Goal: Transaction & Acquisition: Book appointment/travel/reservation

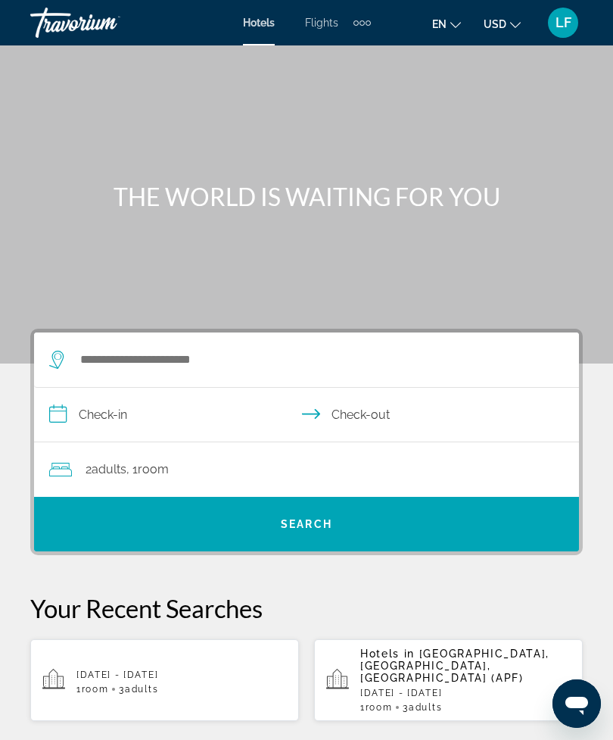
click at [141, 423] on input "**********" at bounding box center [309, 417] width 551 height 58
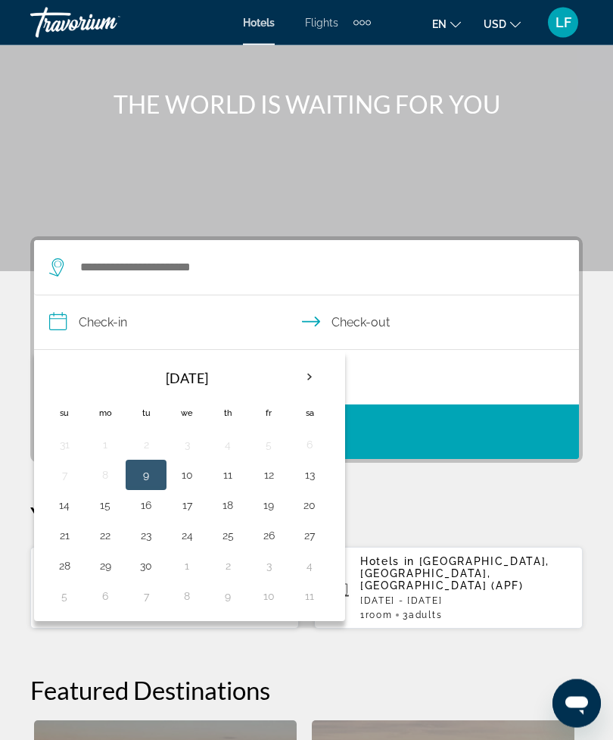
scroll to position [279, 0]
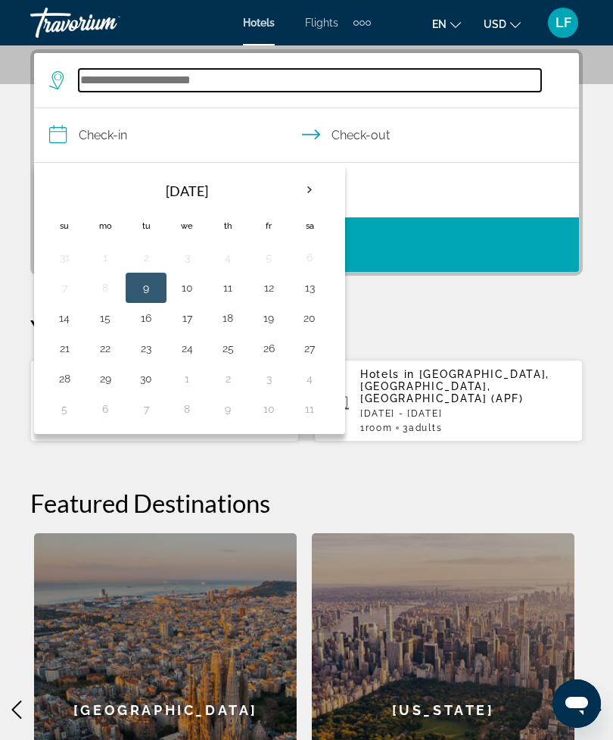
click at [172, 90] on input "Search widget" at bounding box center [310, 80] width 463 height 23
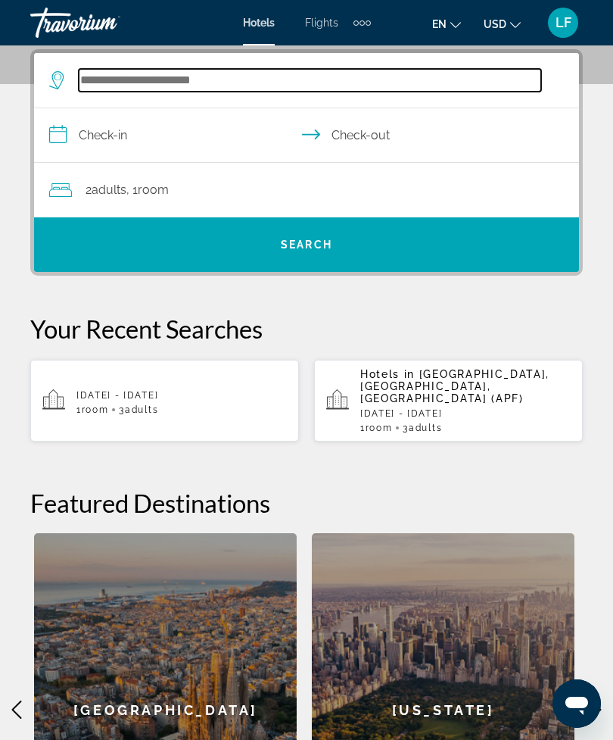
click at [141, 87] on input "Search widget" at bounding box center [310, 80] width 463 height 23
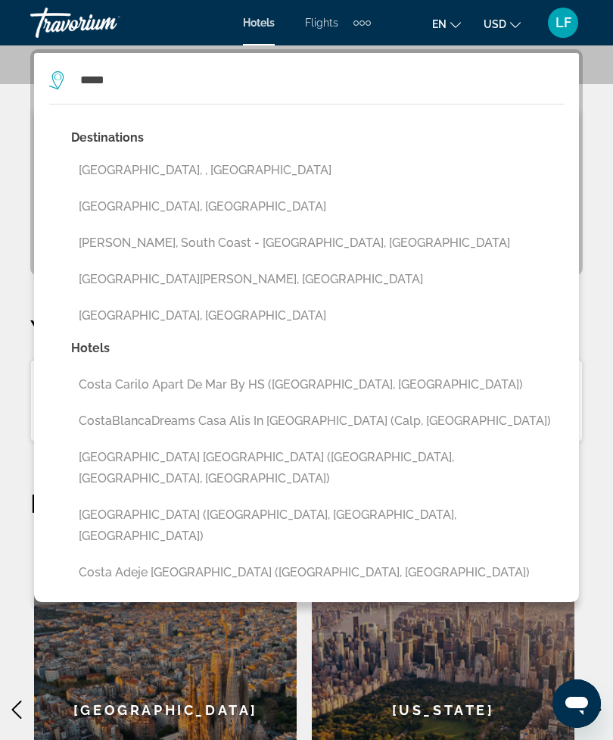
click at [196, 181] on button "Costa Rica, , Costa Rica" at bounding box center [317, 170] width 493 height 29
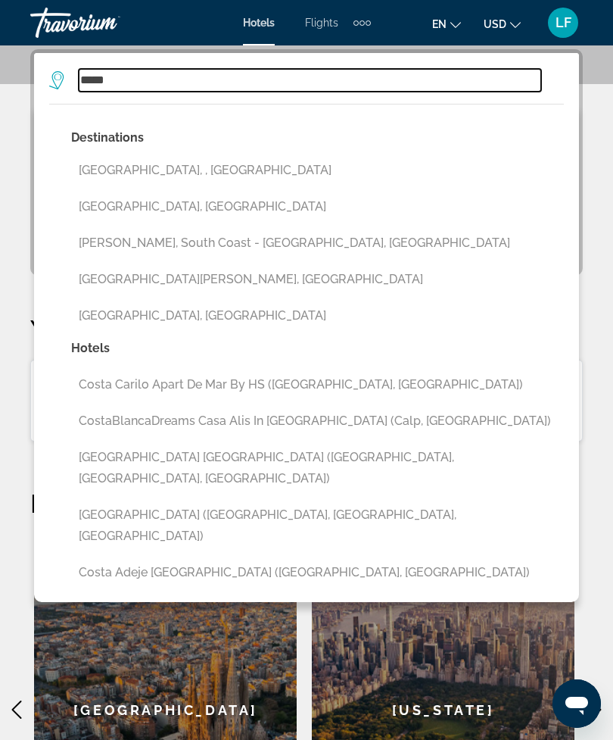
type input "**********"
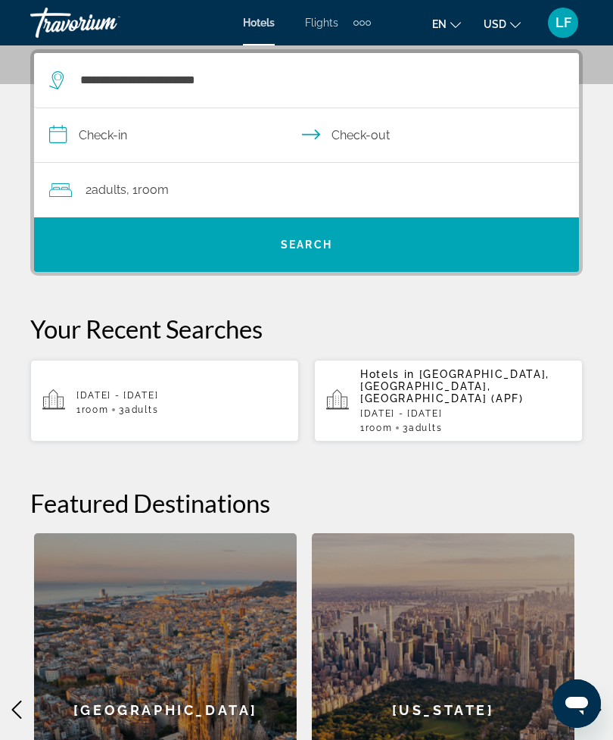
click at [66, 142] on input "**********" at bounding box center [309, 137] width 551 height 58
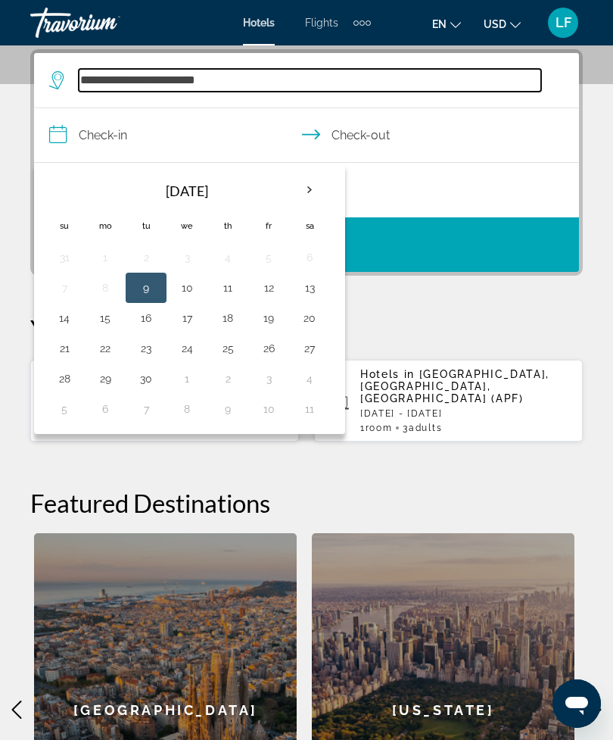
click at [239, 80] on input "**********" at bounding box center [310, 80] width 463 height 23
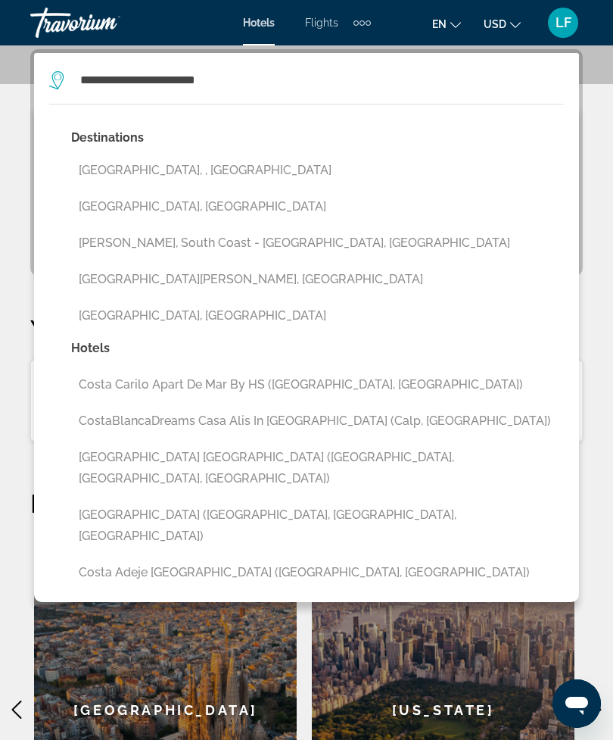
click at [186, 179] on button "Costa Rica, , Costa Rica" at bounding box center [317, 170] width 493 height 29
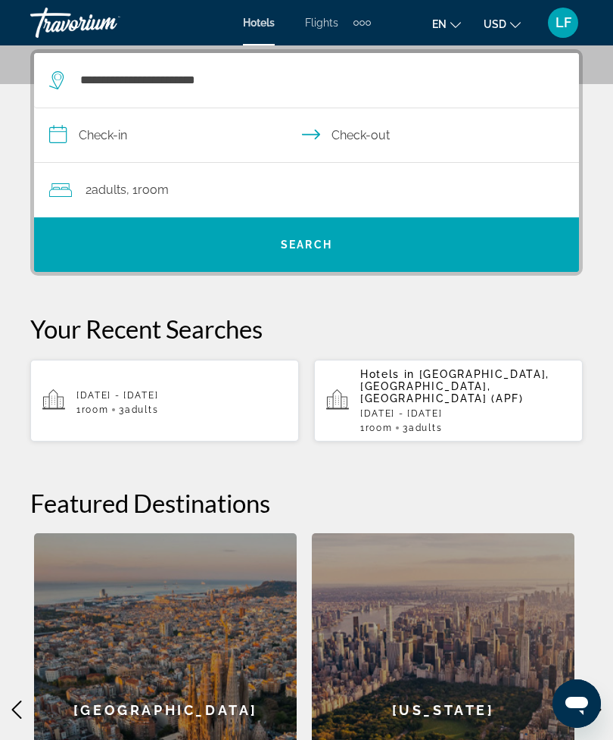
click at [67, 142] on input "**********" at bounding box center [309, 137] width 551 height 58
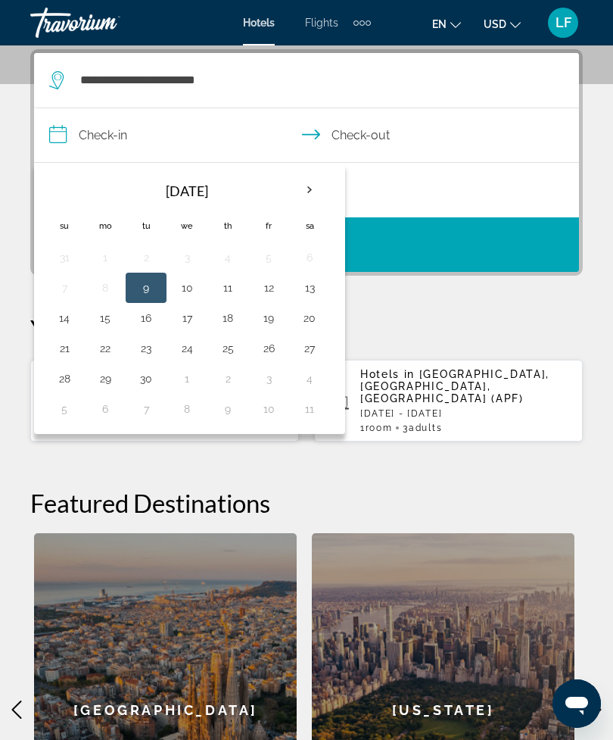
click at [307, 192] on th "Next month" at bounding box center [309, 189] width 41 height 33
click at [313, 198] on th "Next month" at bounding box center [309, 189] width 41 height 33
click at [317, 192] on th "Next month" at bounding box center [309, 189] width 41 height 33
click at [233, 262] on button "4" at bounding box center [228, 257] width 24 height 21
click at [141, 295] on button "9" at bounding box center [146, 287] width 24 height 21
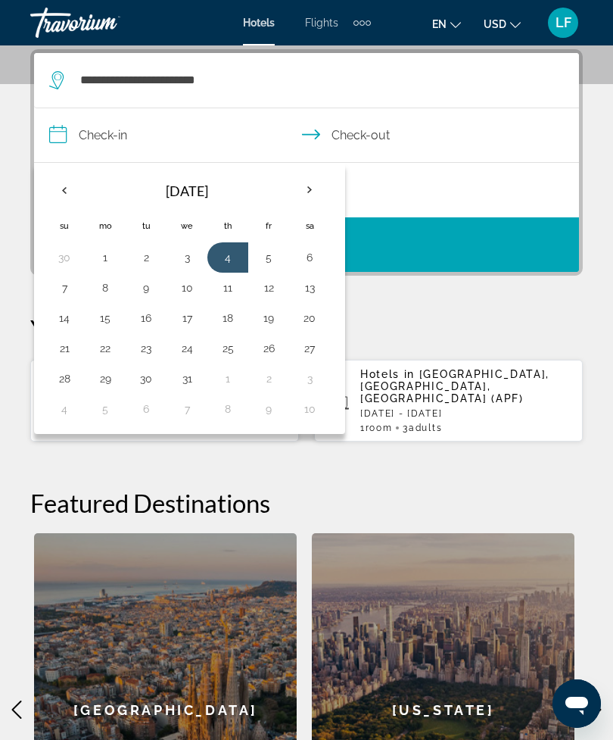
type input "**********"
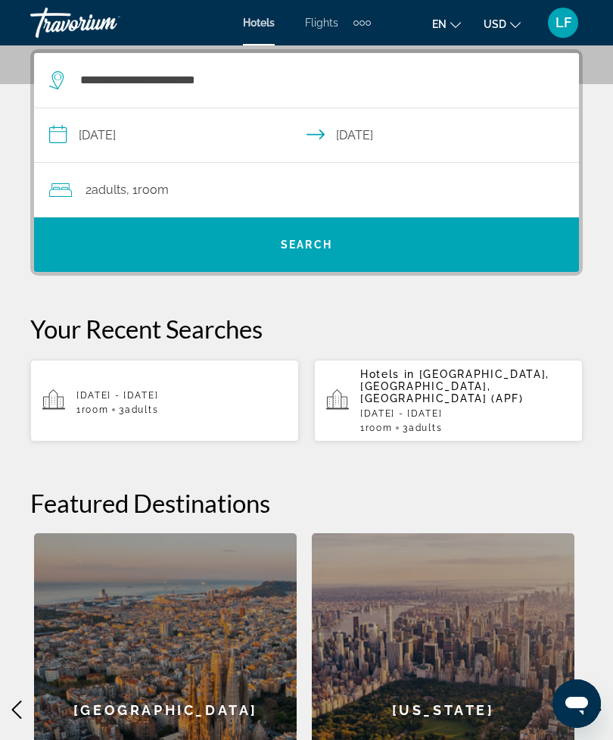
click at [322, 254] on span "Search widget" at bounding box center [306, 244] width 545 height 36
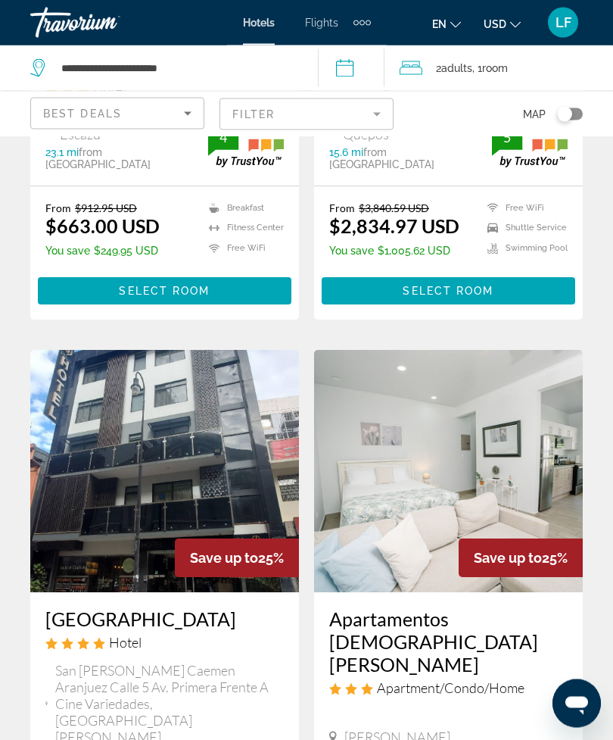
scroll to position [3008, 0]
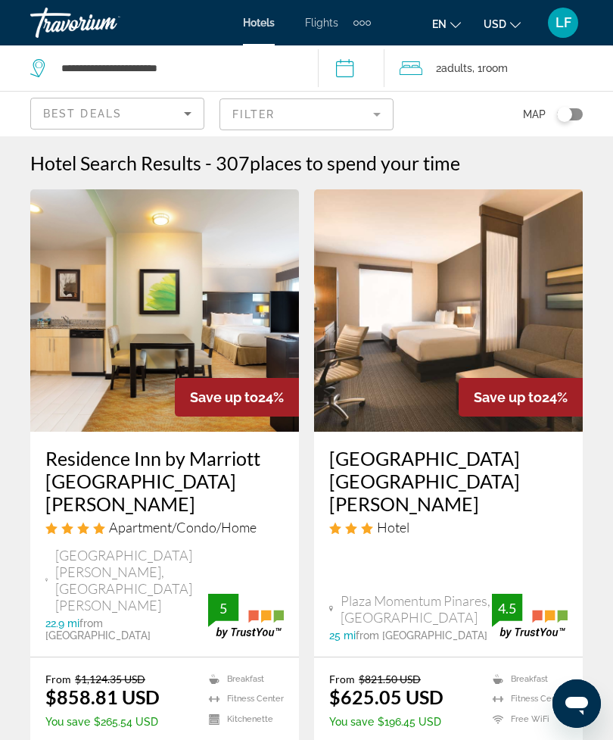
click at [373, 116] on mat-form-field "Filter" at bounding box center [307, 114] width 174 height 32
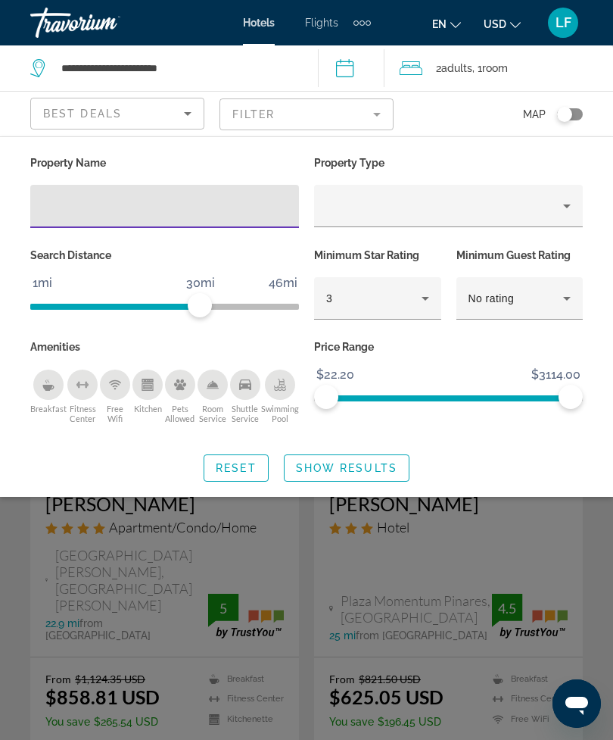
click at [106, 214] on input "Hotel Filters" at bounding box center [164, 207] width 245 height 18
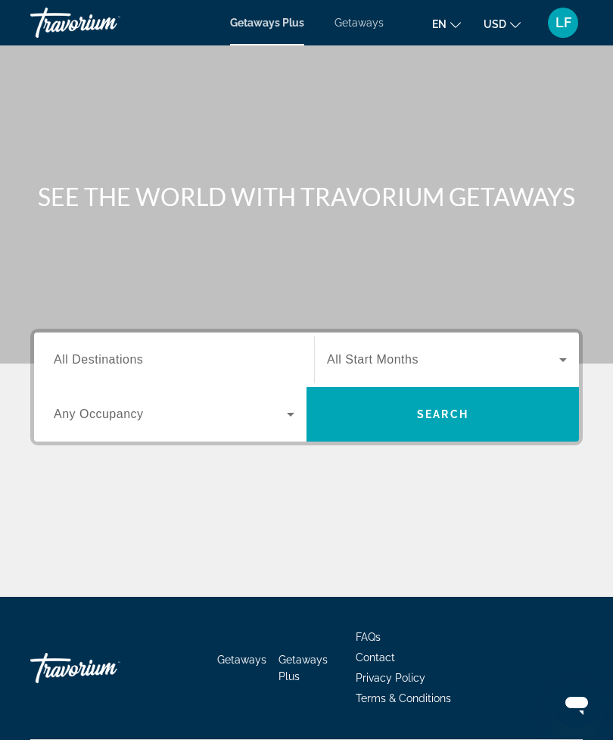
click at [360, 26] on span "Getaways" at bounding box center [359, 23] width 49 height 12
click at [118, 360] on span "All Destinations" at bounding box center [98, 359] width 89 height 13
click at [118, 360] on input "Destination All Destinations" at bounding box center [174, 360] width 241 height 18
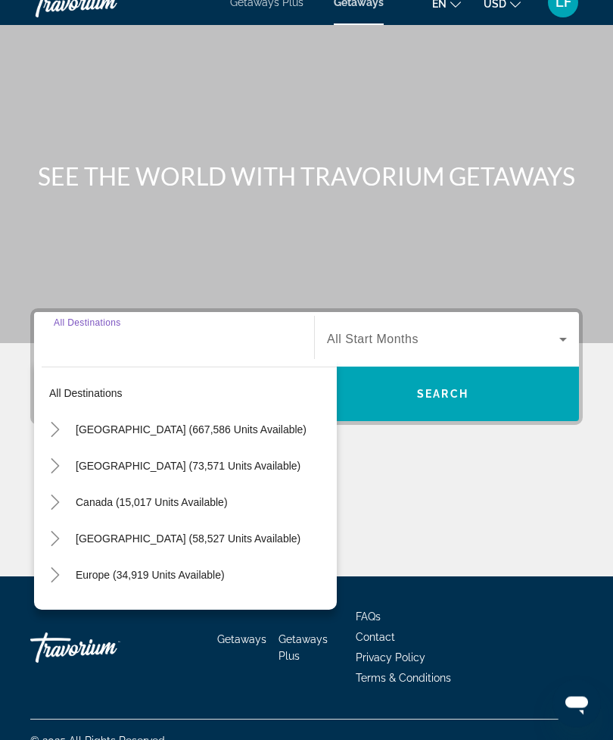
scroll to position [48, 0]
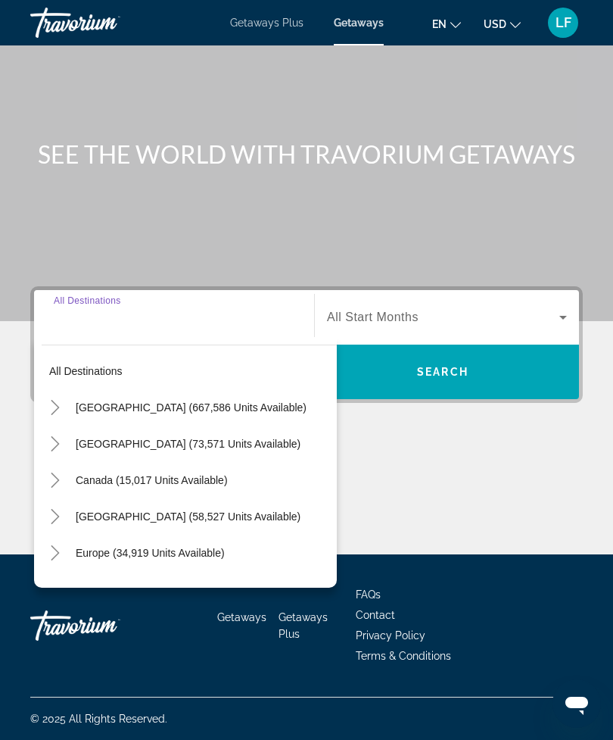
click at [171, 317] on input "Destination All Destinations" at bounding box center [174, 318] width 241 height 18
click at [148, 318] on input "Destination All Destinations" at bounding box center [174, 318] width 241 height 18
click at [118, 309] on input "Destination All Destinations" at bounding box center [174, 318] width 241 height 18
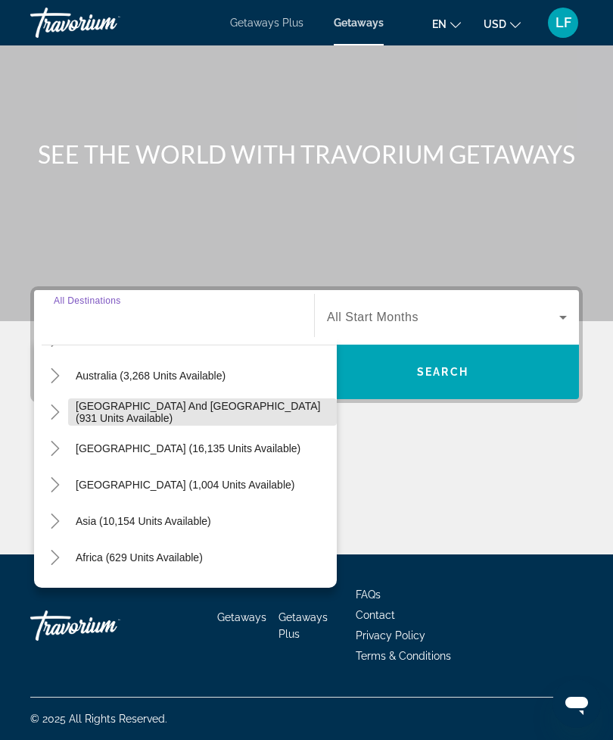
scroll to position [213, 0]
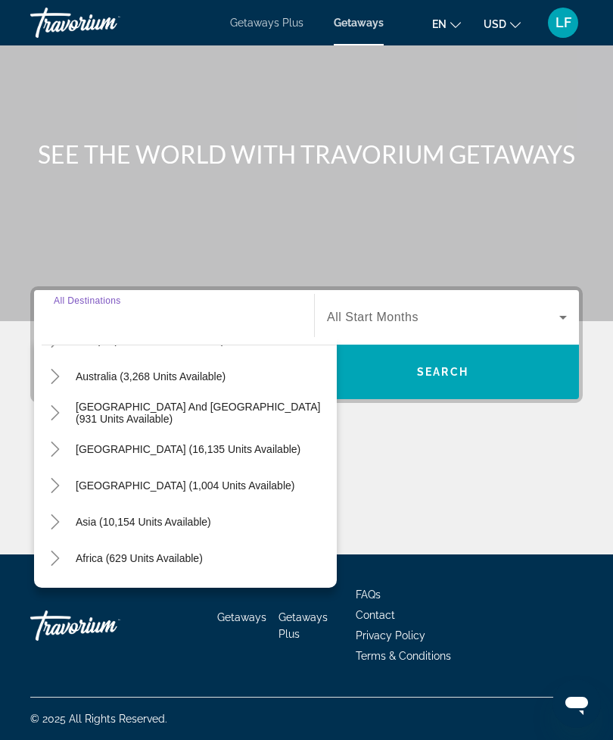
click at [55, 485] on icon "Toggle Central America (1,004 units available)" at bounding box center [55, 485] width 15 height 15
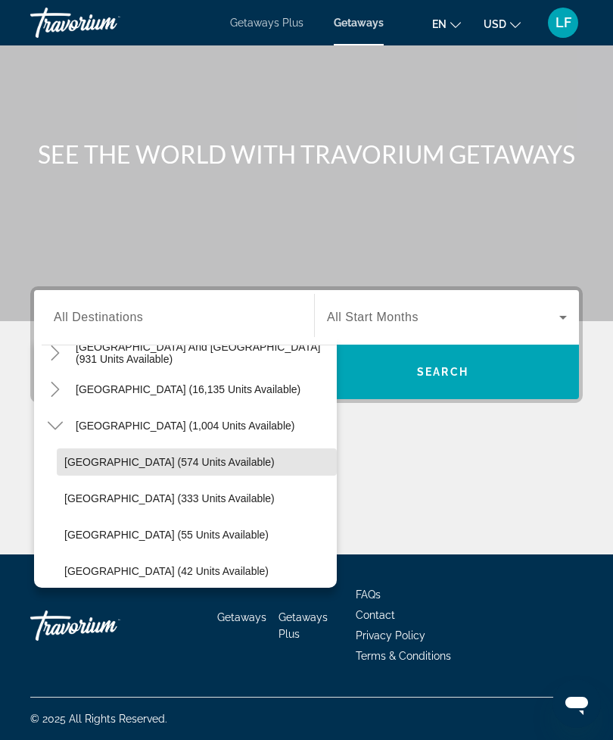
scroll to position [274, 0]
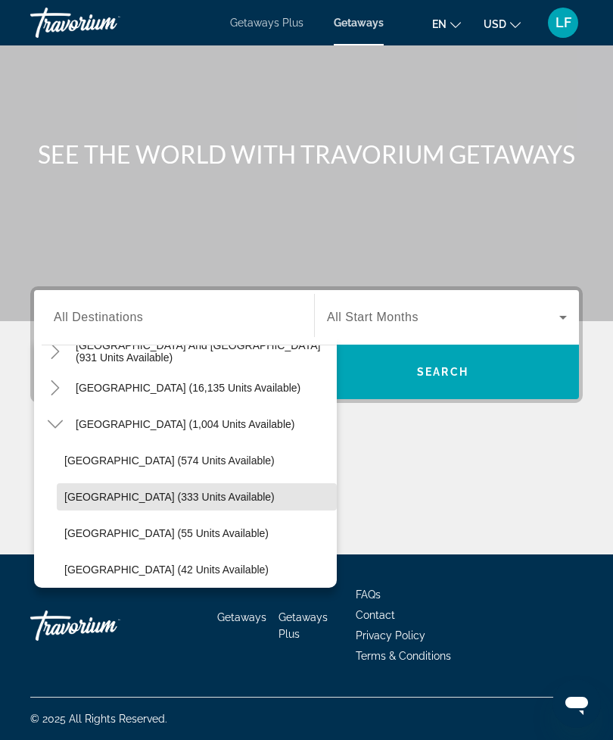
click at [154, 500] on span "Search widget" at bounding box center [197, 497] width 280 height 36
type input "**********"
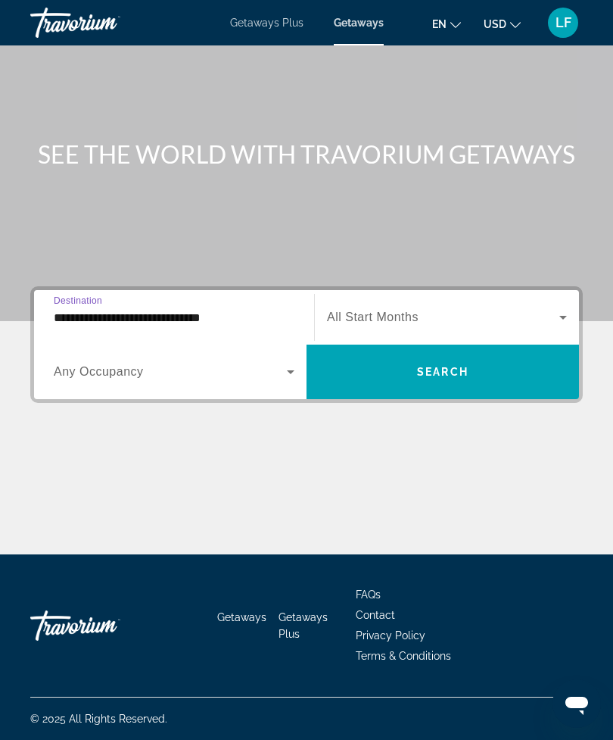
click at [548, 313] on span "Search widget" at bounding box center [443, 317] width 232 height 18
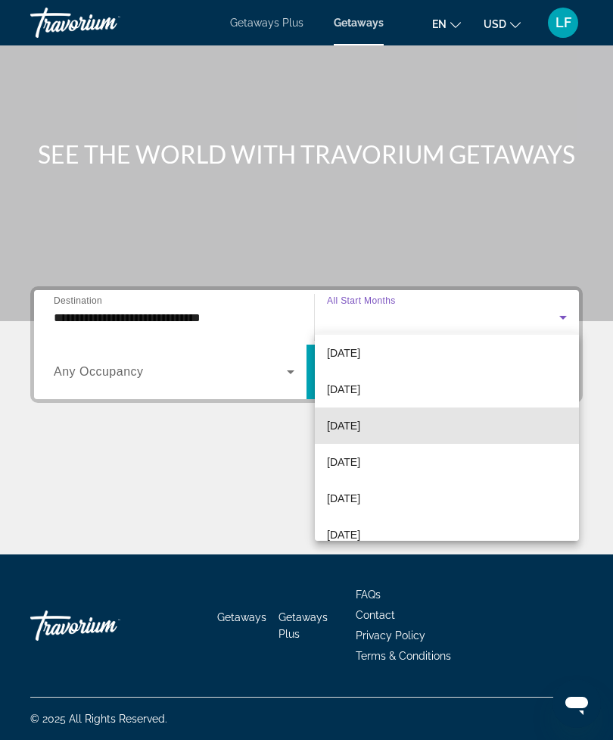
scroll to position [42, 0]
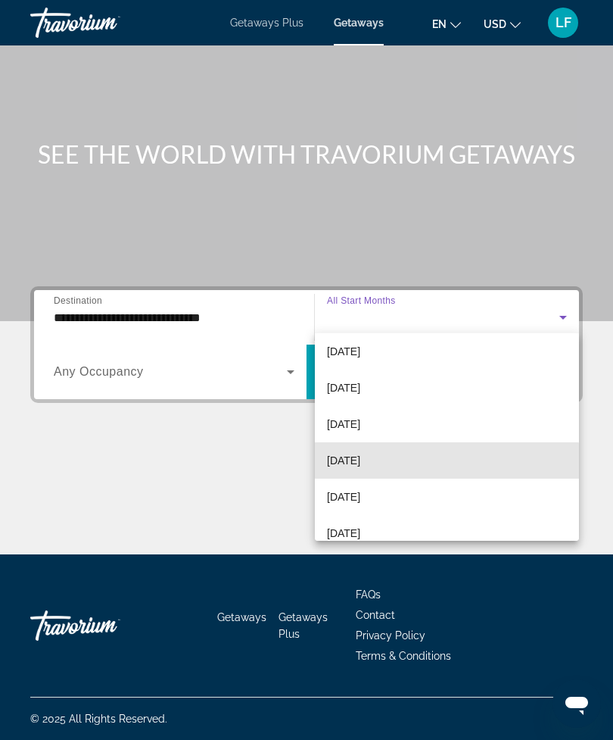
click at [430, 466] on mat-option "[DATE]" at bounding box center [447, 460] width 264 height 36
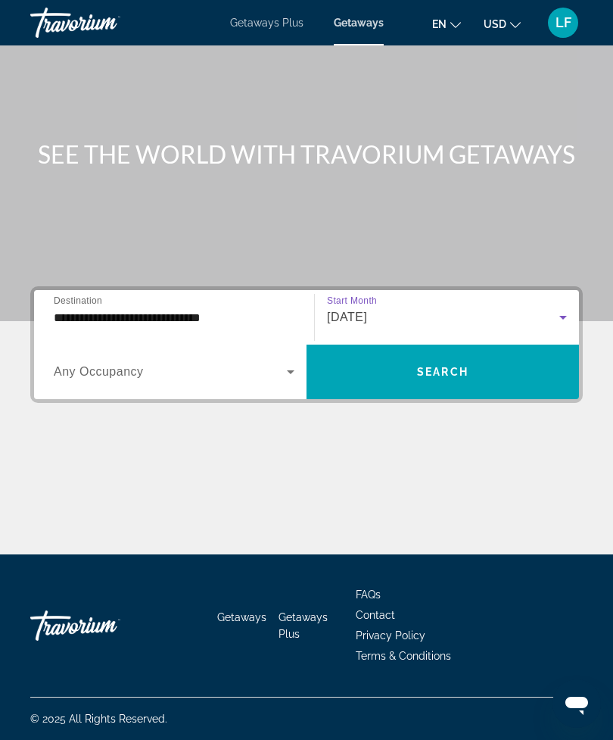
click at [285, 369] on icon "Search widget" at bounding box center [291, 372] width 18 height 18
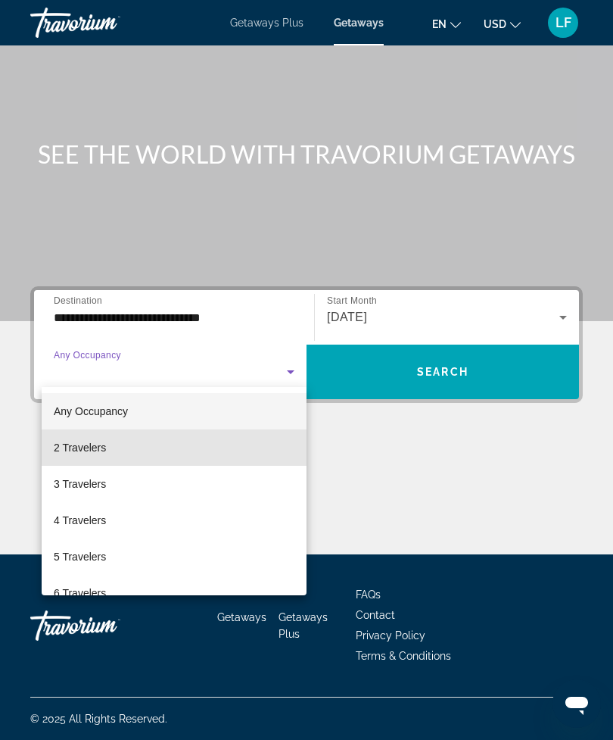
click at [139, 444] on mat-option "2 Travelers" at bounding box center [174, 447] width 265 height 36
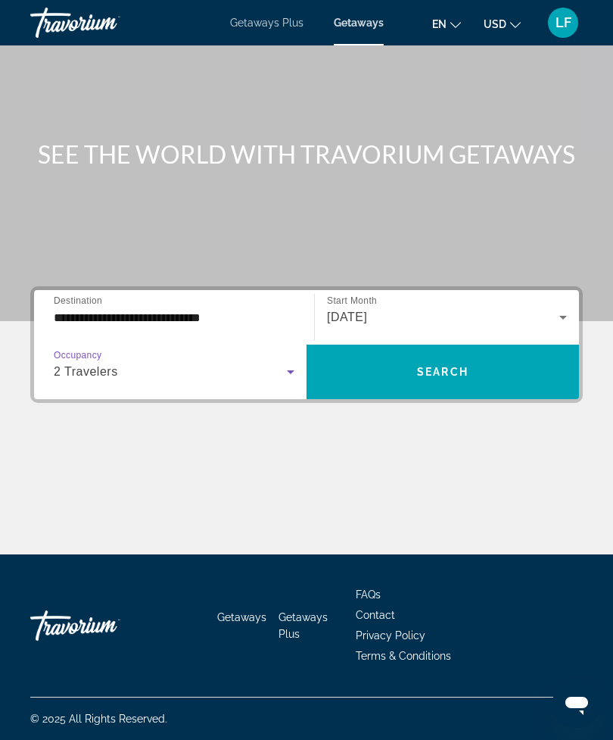
click at [446, 367] on span "Search" at bounding box center [442, 372] width 51 height 12
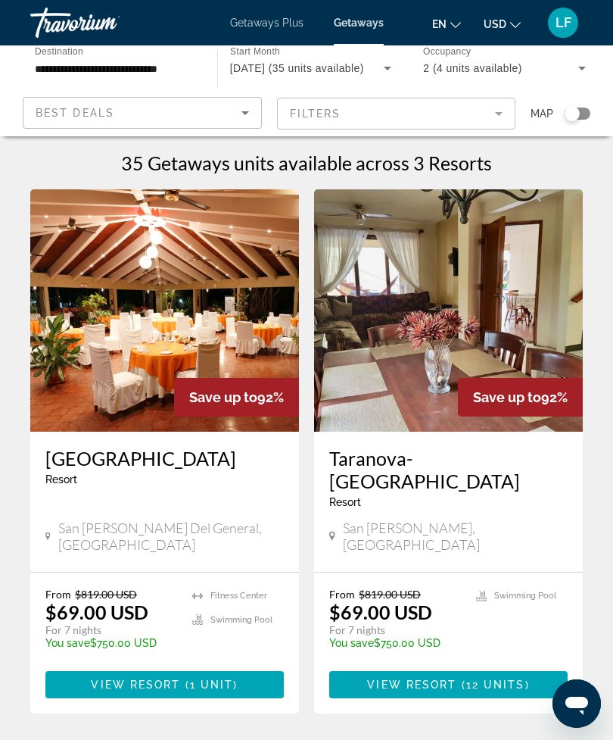
click at [199, 310] on img "Main content" at bounding box center [164, 310] width 269 height 242
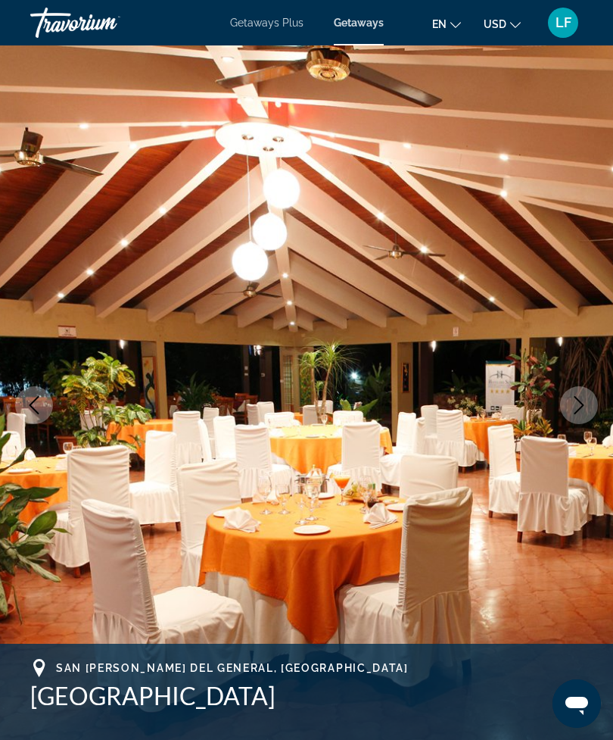
click at [577, 411] on icon "Next image" at bounding box center [580, 405] width 10 height 18
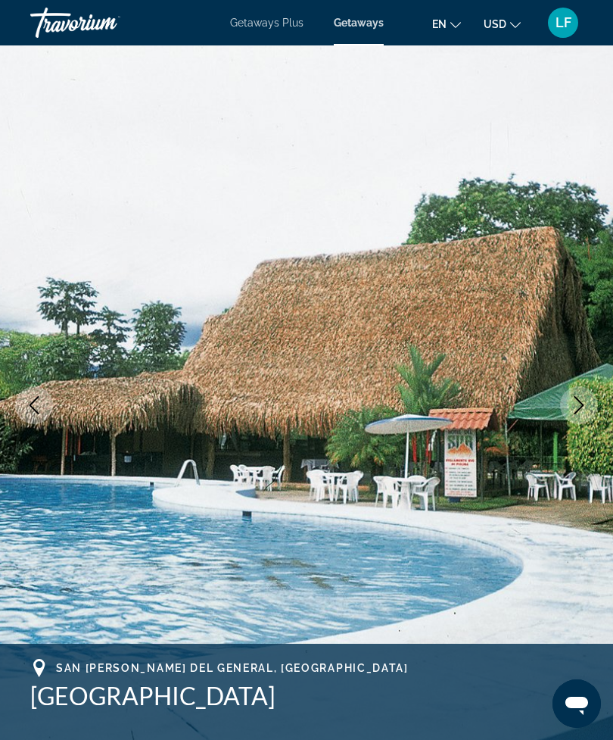
click at [574, 397] on icon "Next image" at bounding box center [579, 405] width 18 height 18
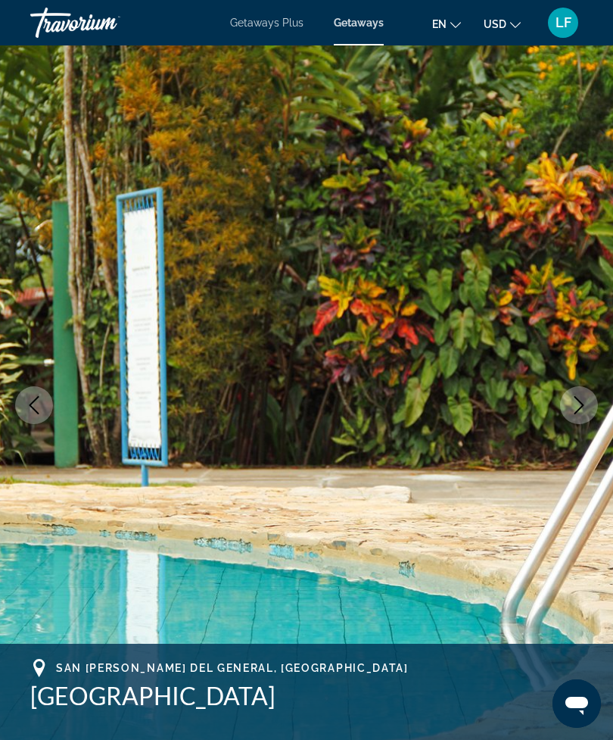
click at [557, 400] on img "Main content" at bounding box center [306, 404] width 613 height 719
click at [588, 407] on icon "Next image" at bounding box center [579, 405] width 18 height 18
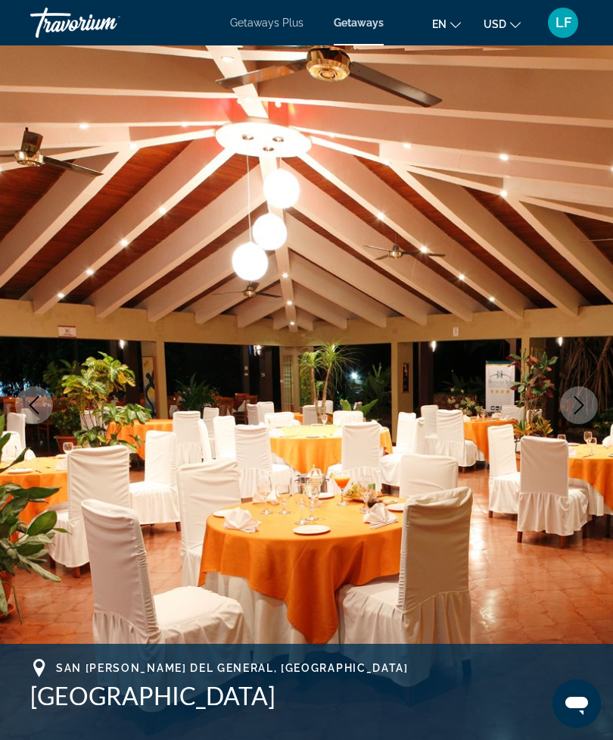
click at [610, 395] on img "Main content" at bounding box center [306, 404] width 613 height 719
click at [597, 395] on img "Main content" at bounding box center [306, 404] width 613 height 719
click at [591, 410] on button "Next image" at bounding box center [579, 405] width 38 height 38
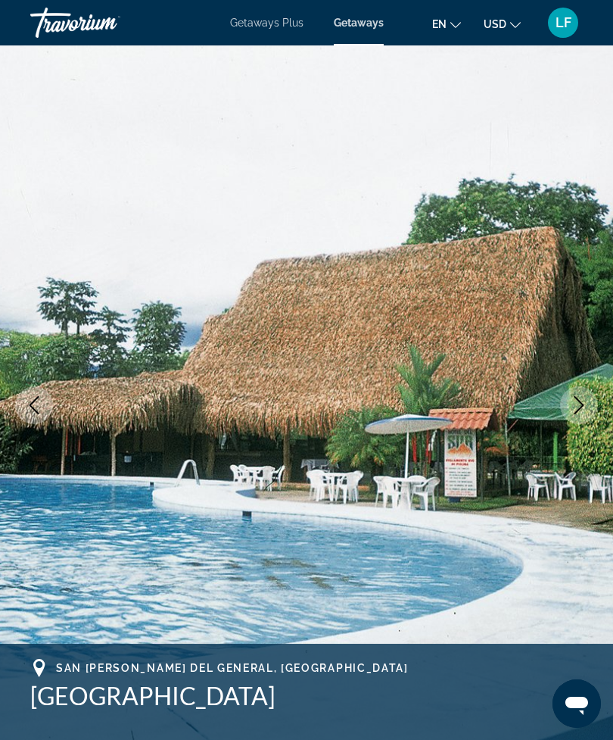
click at [591, 410] on button "Next image" at bounding box center [579, 405] width 38 height 38
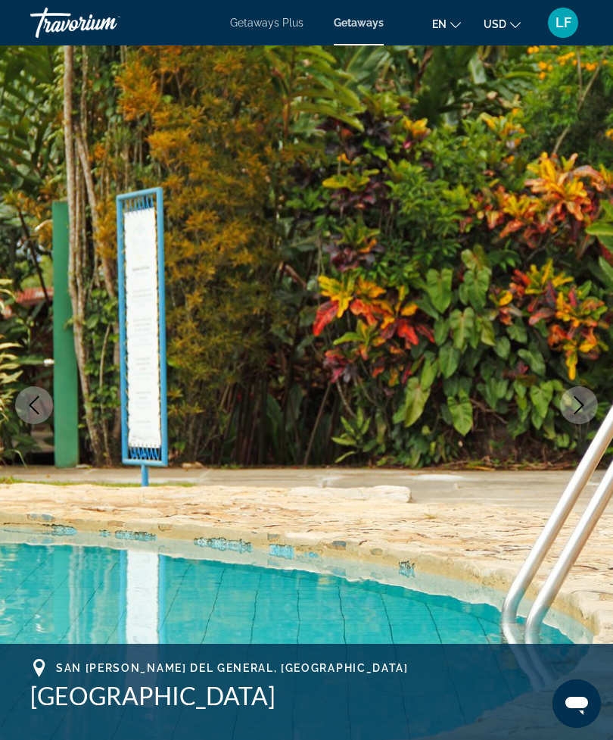
click at [592, 406] on button "Next image" at bounding box center [579, 405] width 38 height 38
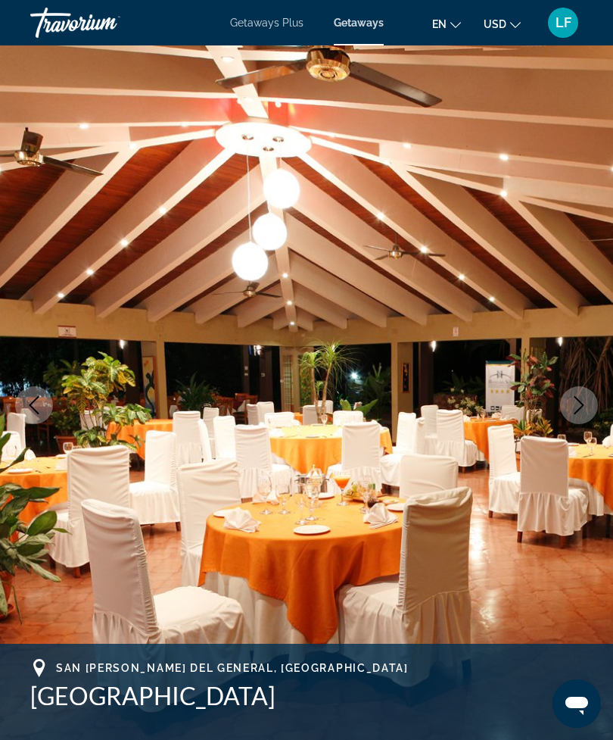
click at [567, 405] on button "Next image" at bounding box center [579, 405] width 38 height 38
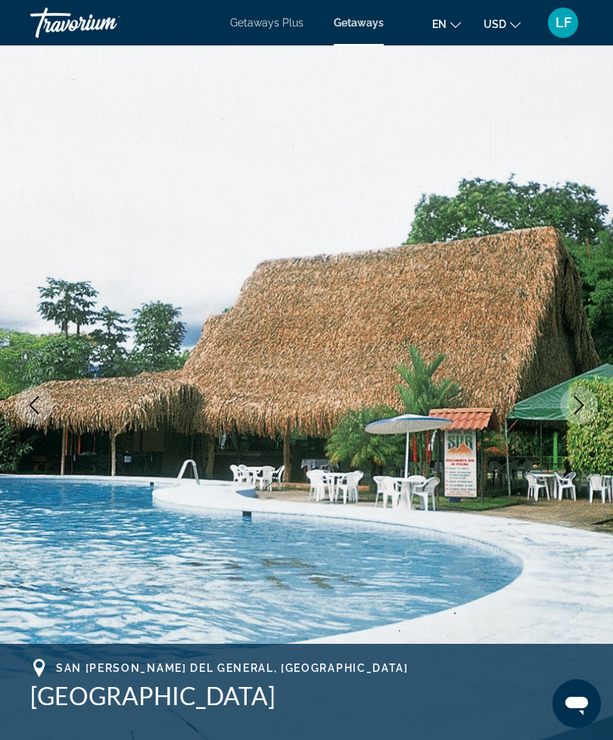
click at [578, 401] on icon "Next image" at bounding box center [579, 405] width 18 height 18
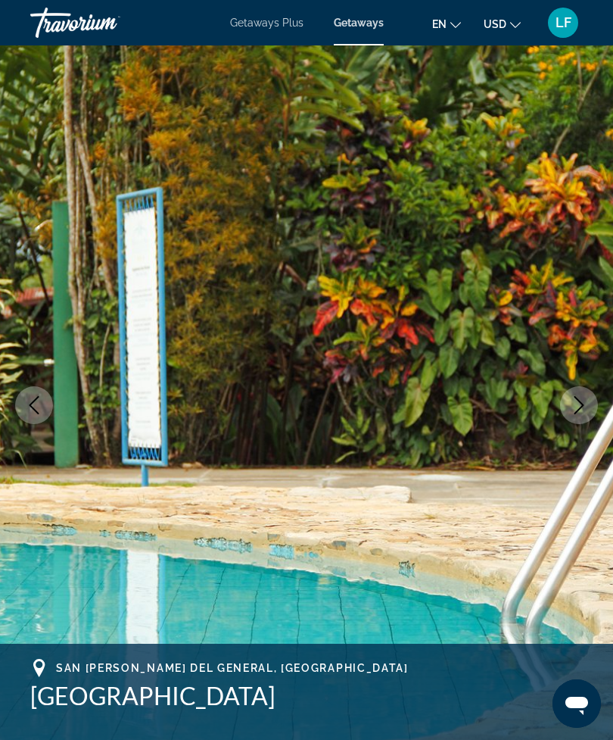
click at [572, 413] on icon "Next image" at bounding box center [579, 405] width 18 height 18
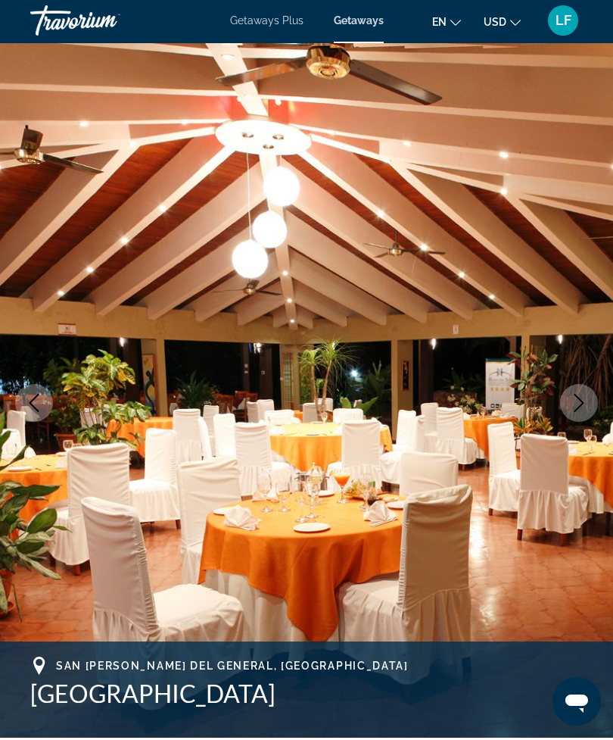
scroll to position [3, 0]
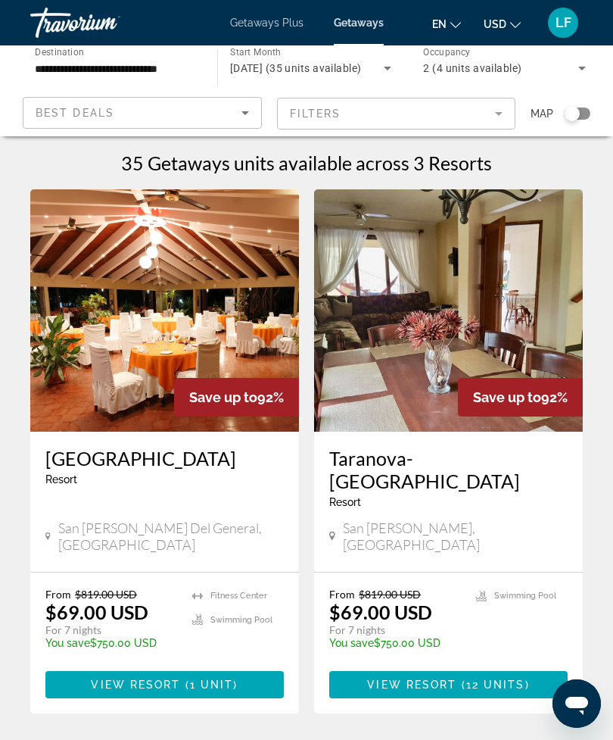
click at [260, 27] on span "Getaways Plus" at bounding box center [266, 23] width 73 height 12
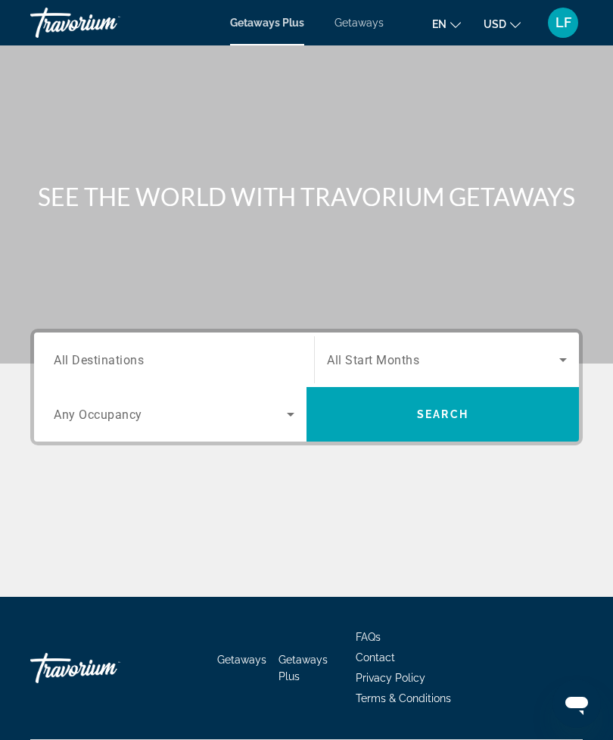
click at [271, 29] on span "Getaways Plus" at bounding box center [267, 23] width 74 height 12
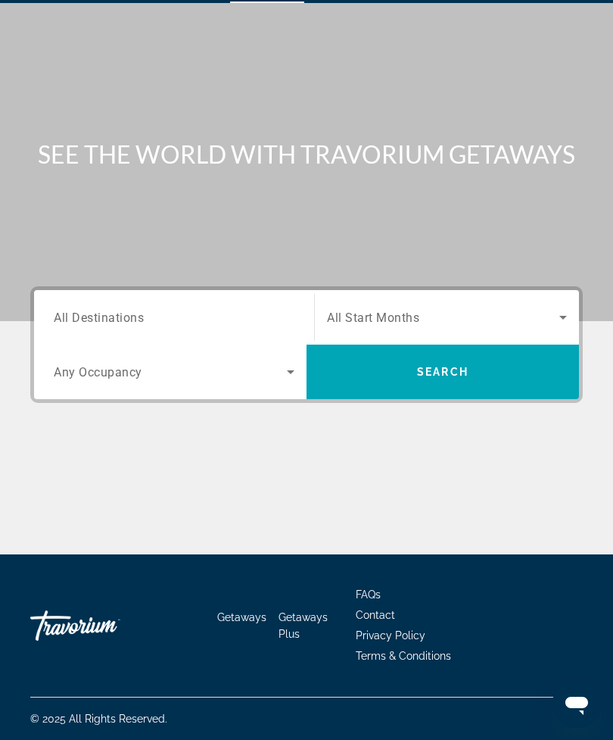
scroll to position [48, 0]
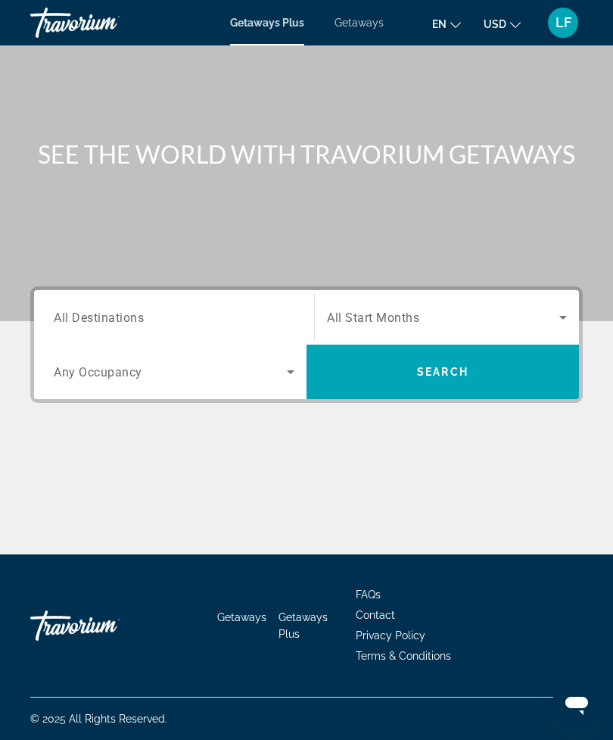
click at [256, 27] on span "Getaways Plus" at bounding box center [267, 23] width 74 height 12
click at [163, 314] on input "Destination All Destinations" at bounding box center [174, 318] width 241 height 18
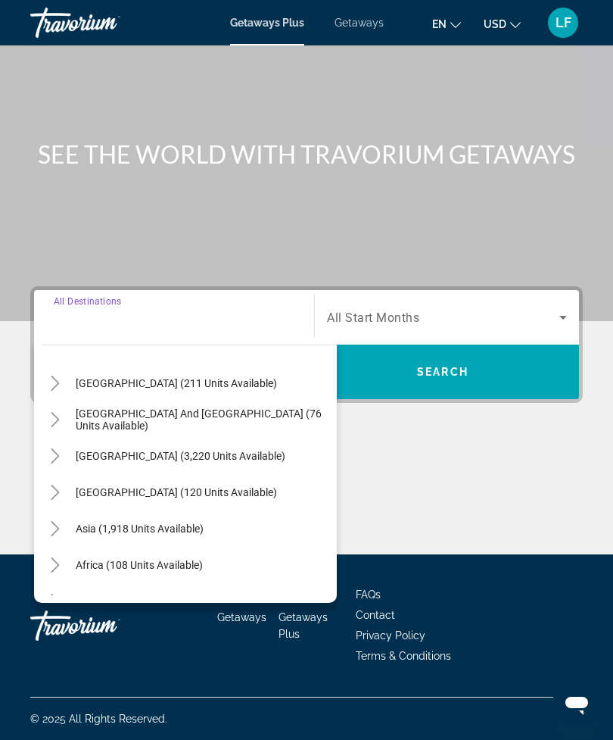
scroll to position [221, 0]
click at [64, 492] on mat-icon "Toggle Central America (120 units available)" at bounding box center [55, 492] width 27 height 27
click at [59, 495] on mat-icon "Toggle Central America (120 units available)" at bounding box center [55, 492] width 27 height 27
click at [56, 494] on mat-icon "Toggle Central America (120 units available)" at bounding box center [55, 492] width 27 height 27
click at [125, 530] on span "Search widget" at bounding box center [197, 528] width 280 height 36
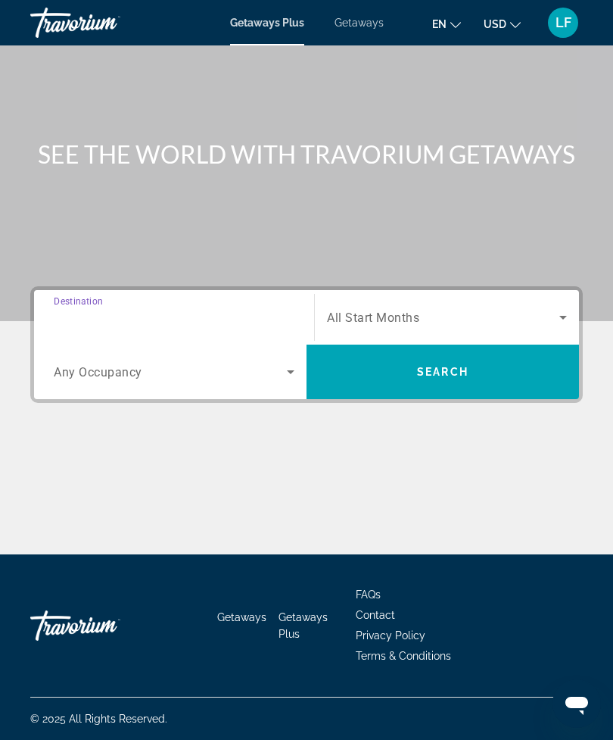
type input "**********"
click at [206, 373] on span "Search widget" at bounding box center [170, 372] width 233 height 18
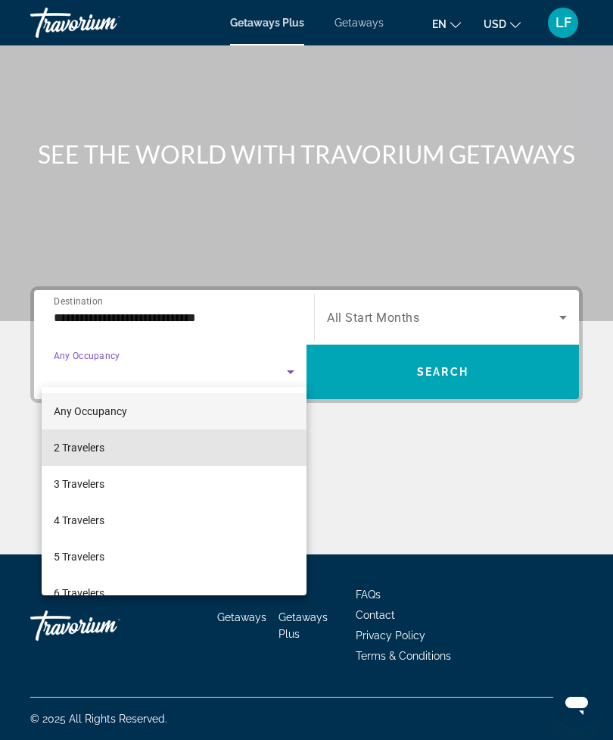
click at [128, 449] on mat-option "2 Travelers" at bounding box center [174, 447] width 265 height 36
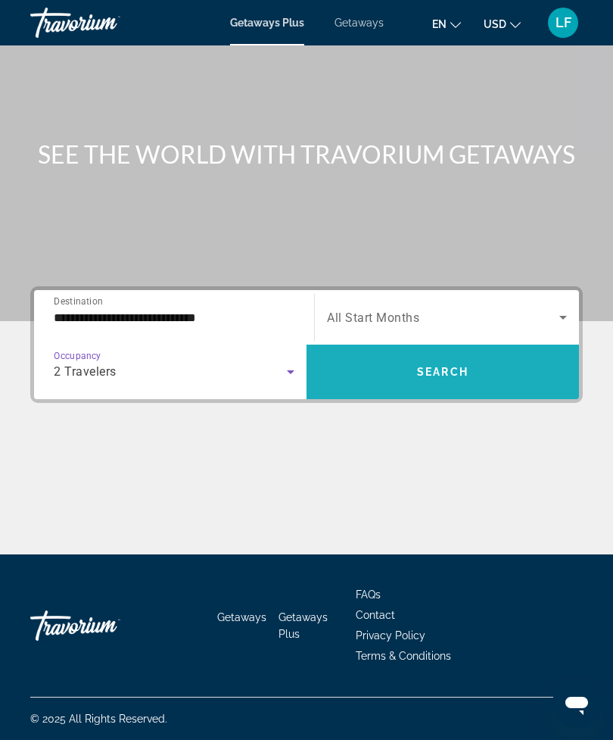
click at [460, 357] on span "Search widget" at bounding box center [443, 372] width 273 height 36
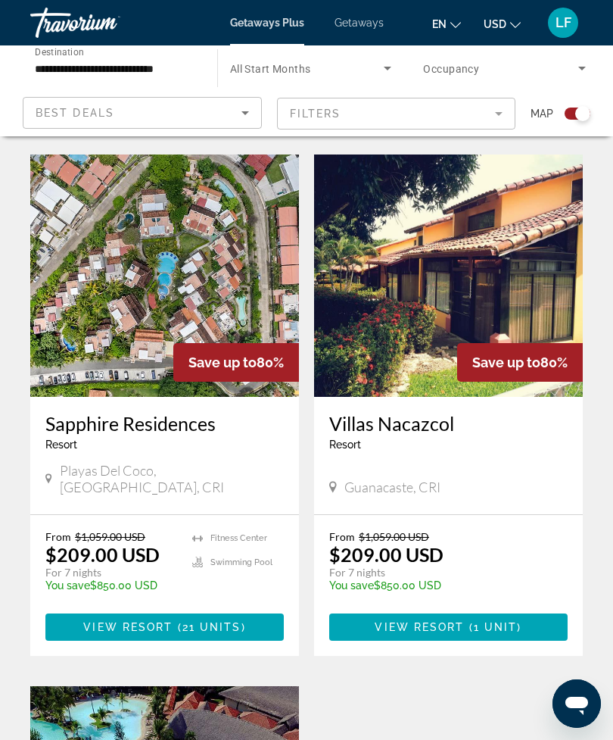
scroll to position [908, 0]
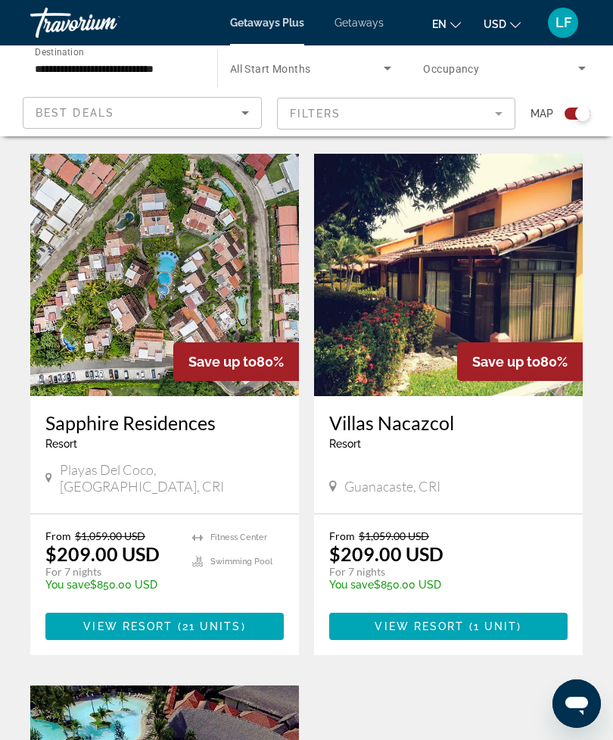
click at [202, 291] on img "Main content" at bounding box center [164, 275] width 269 height 242
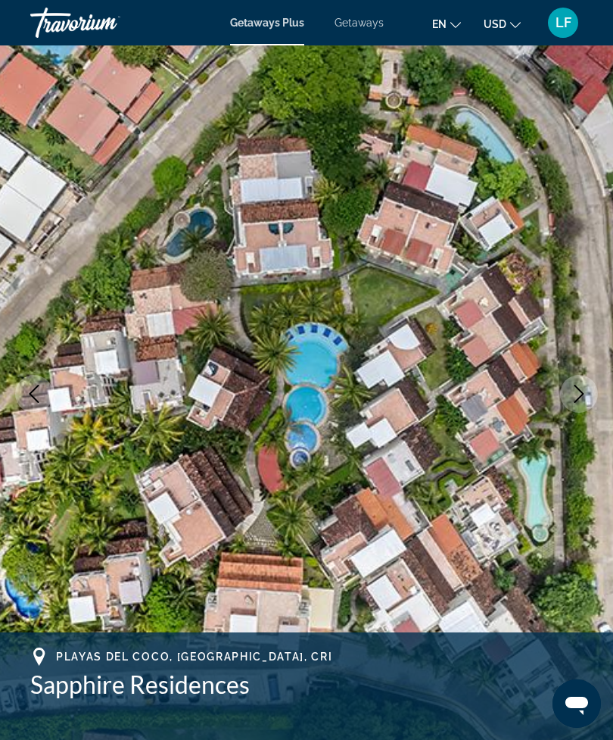
scroll to position [11, 0]
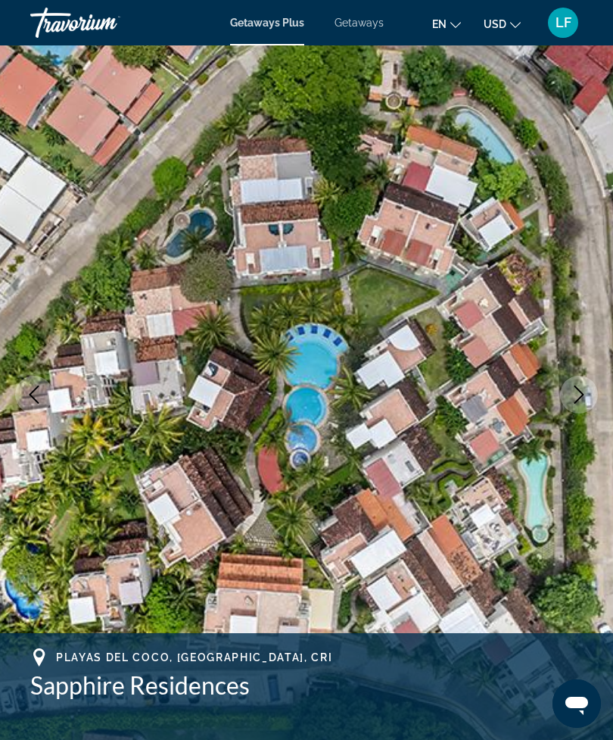
click at [590, 367] on img "Main content" at bounding box center [306, 394] width 613 height 719
click at [594, 398] on button "Next image" at bounding box center [579, 395] width 38 height 38
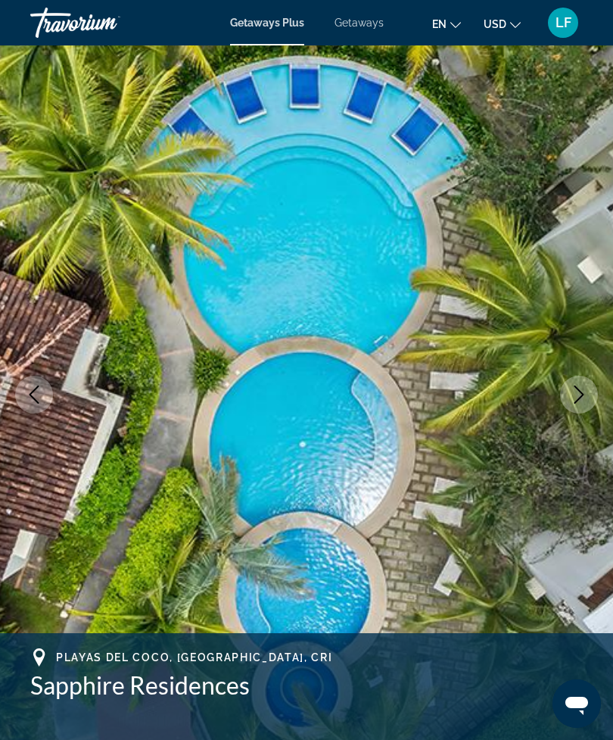
click at [588, 404] on button "Next image" at bounding box center [579, 395] width 38 height 38
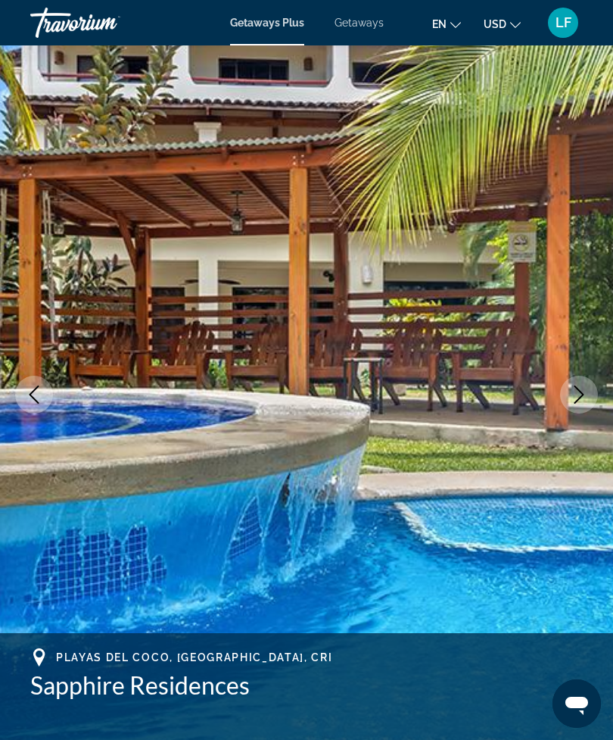
click at [585, 396] on icon "Next image" at bounding box center [579, 394] width 18 height 18
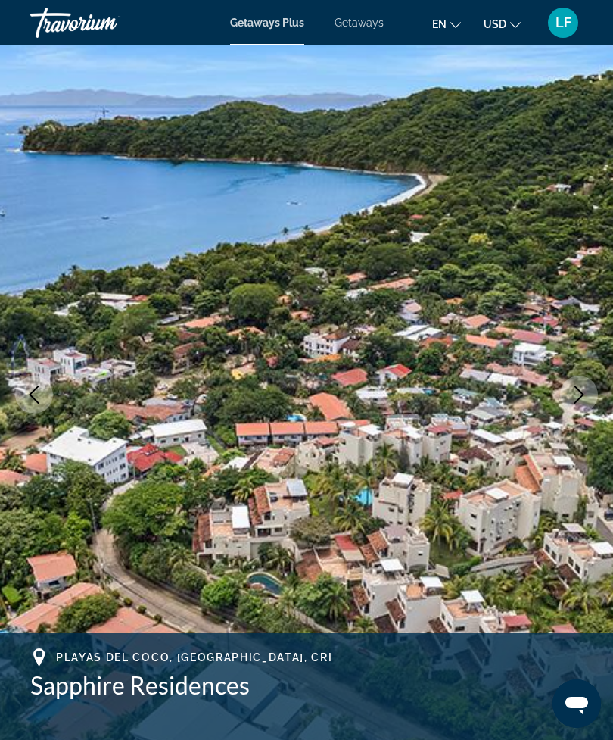
click at [595, 408] on img "Main content" at bounding box center [306, 394] width 613 height 719
click at [606, 401] on img "Main content" at bounding box center [306, 394] width 613 height 719
click at [591, 393] on button "Next image" at bounding box center [579, 395] width 38 height 38
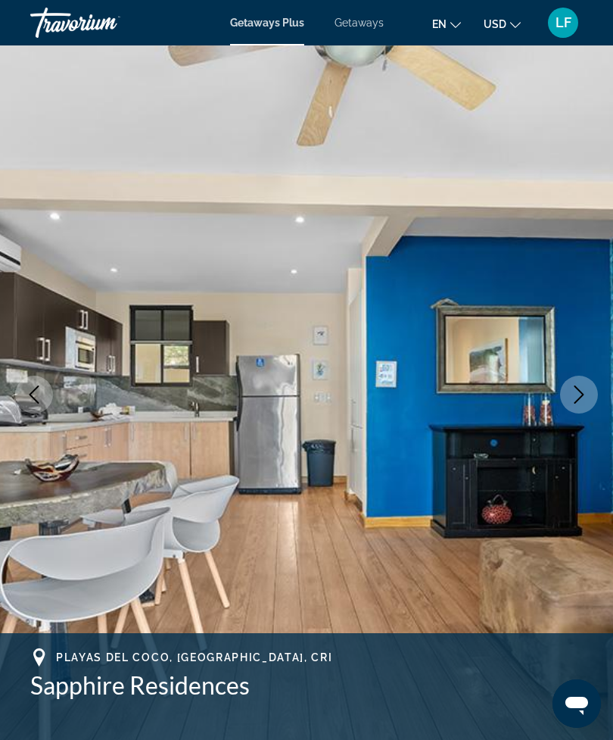
click at [588, 395] on icon "Next image" at bounding box center [579, 394] width 18 height 18
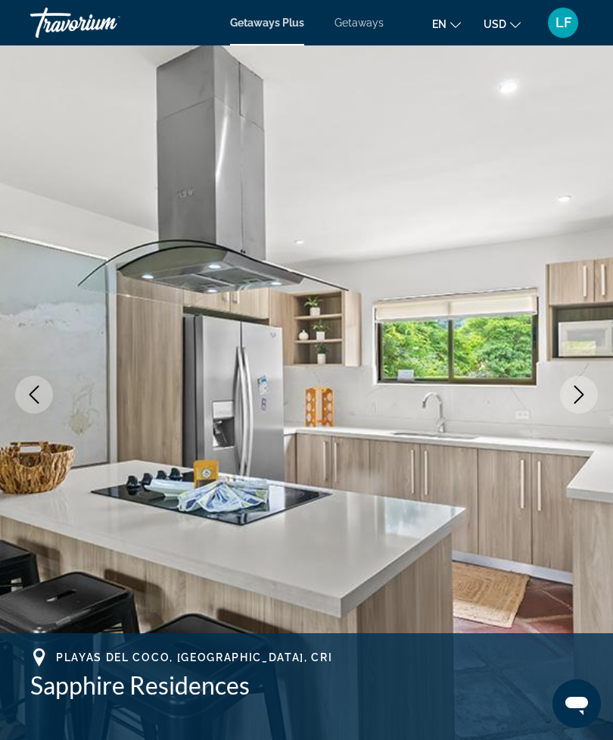
click at [587, 395] on icon "Next image" at bounding box center [579, 394] width 18 height 18
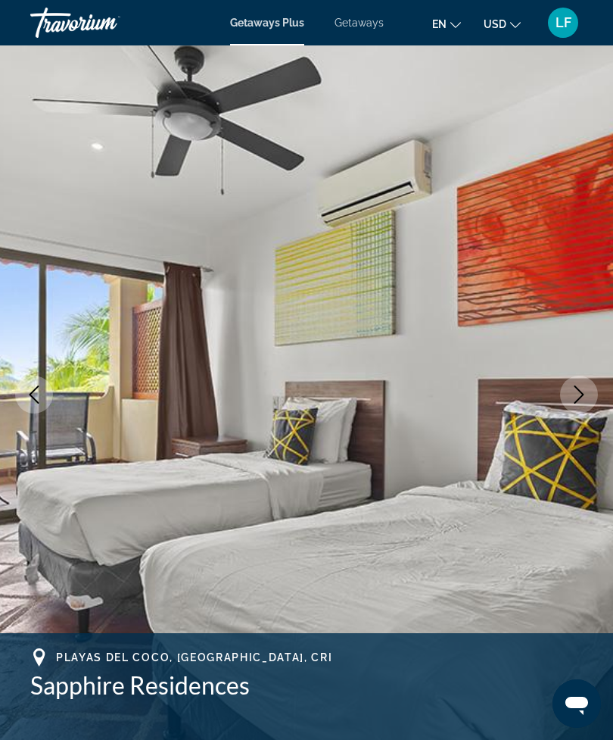
click at [603, 385] on img "Main content" at bounding box center [306, 394] width 613 height 719
click at [588, 390] on icon "Next image" at bounding box center [579, 394] width 18 height 18
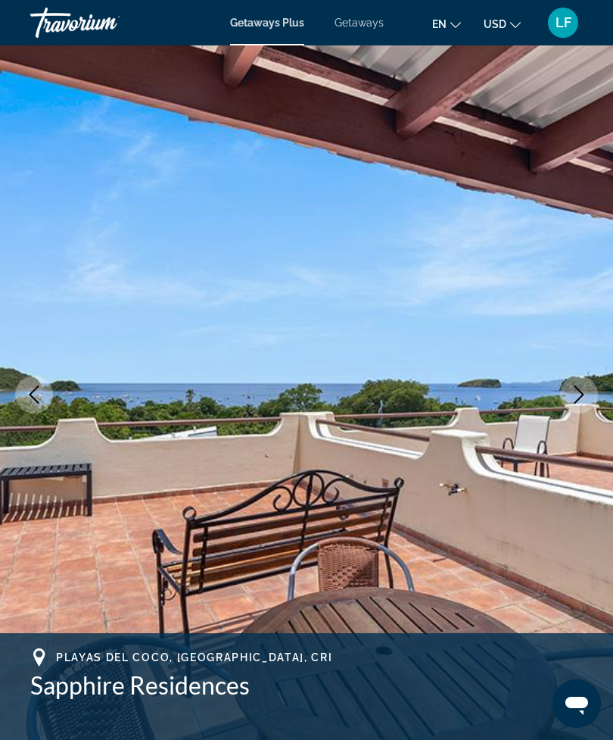
click at [590, 384] on button "Next image" at bounding box center [579, 395] width 38 height 38
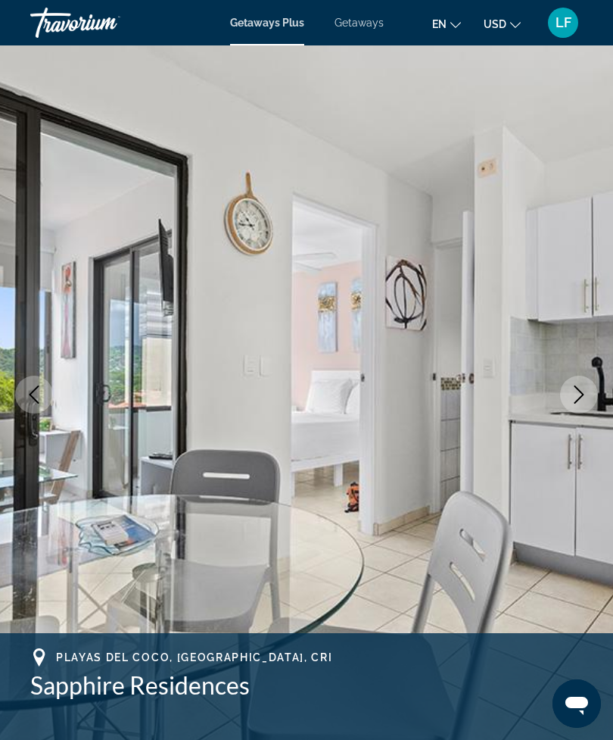
click at [585, 388] on icon "Next image" at bounding box center [579, 394] width 18 height 18
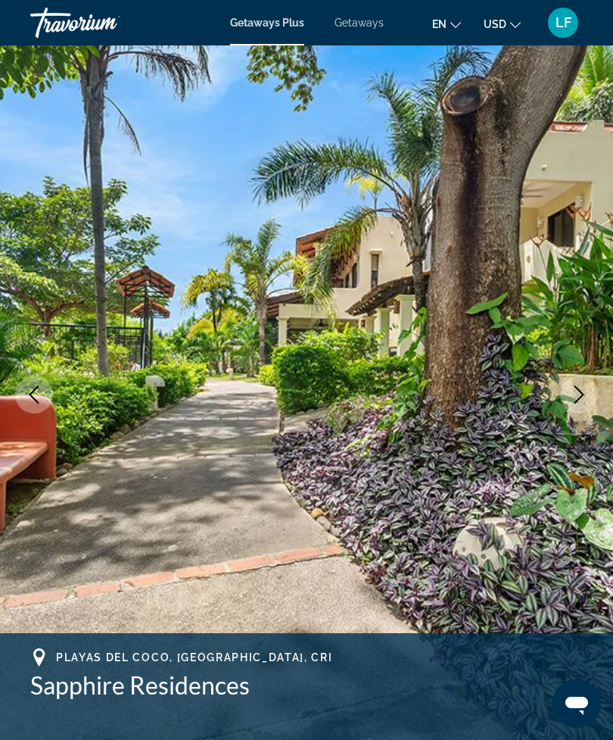
click at [591, 389] on button "Next image" at bounding box center [579, 395] width 38 height 38
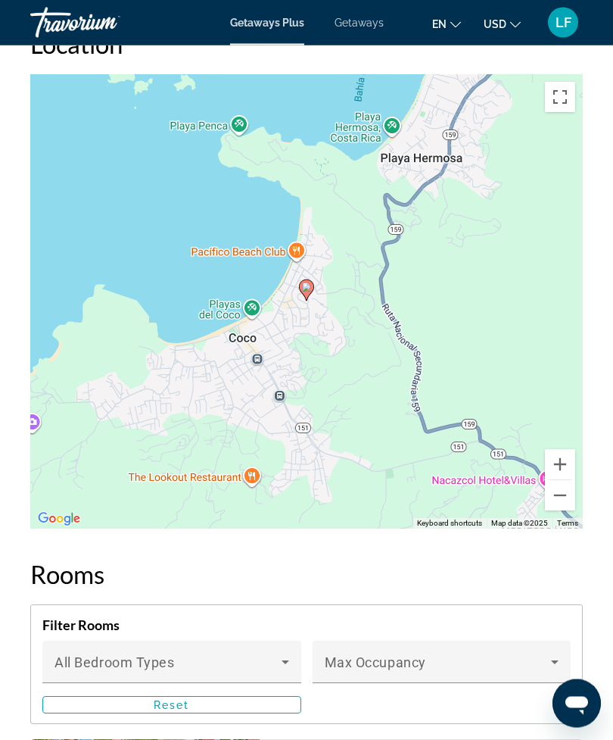
scroll to position [2572, 0]
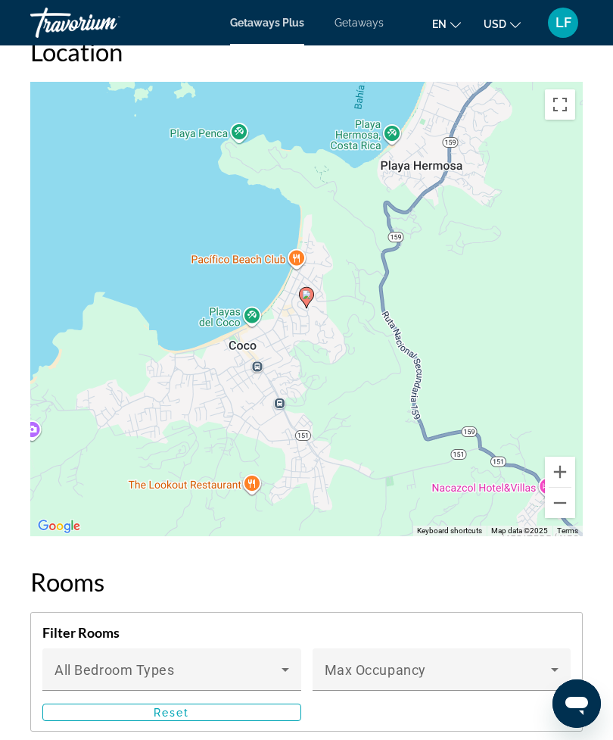
click at [565, 111] on button "Toggle fullscreen view" at bounding box center [560, 104] width 30 height 30
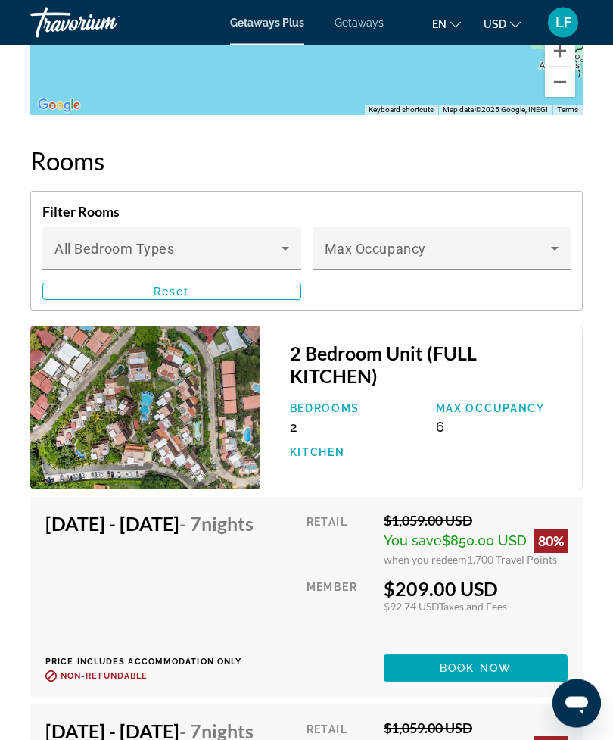
scroll to position [2993, 0]
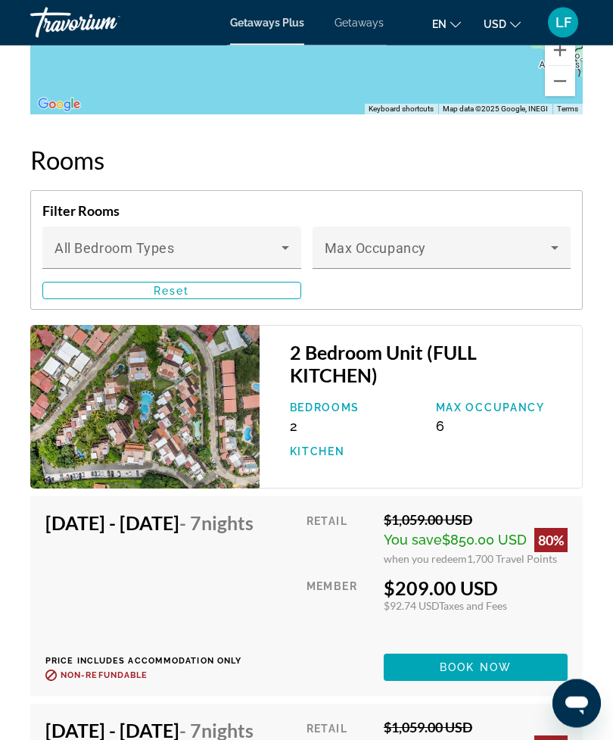
click at [506, 647] on div "Retail $1,059.00 USD You save $850.00 USD 80% when you redeem 1,700 Travel Poin…" at bounding box center [437, 597] width 261 height 170
click at [480, 673] on span "Book now" at bounding box center [476, 667] width 72 height 12
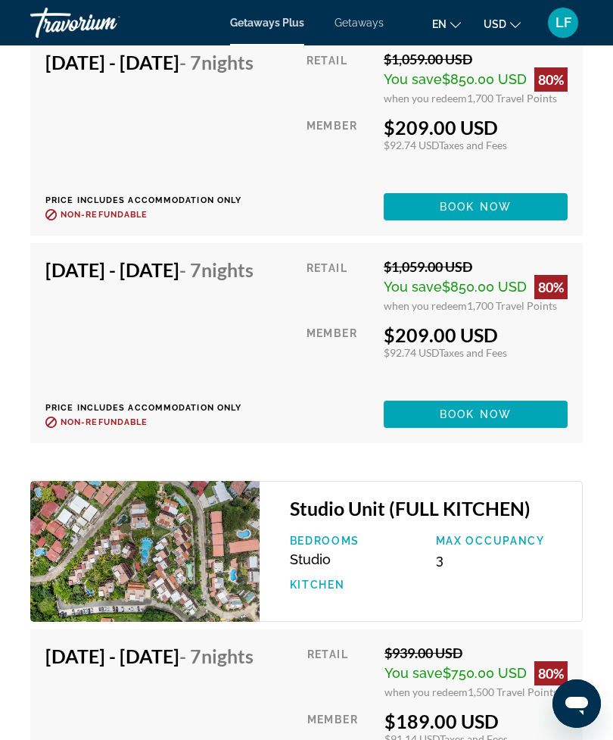
scroll to position [4287, 0]
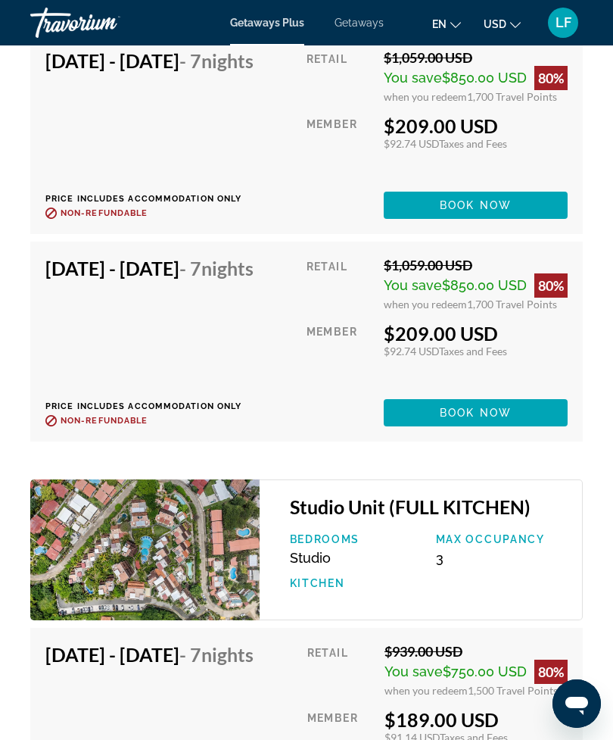
click at [476, 419] on span "Book now" at bounding box center [476, 413] width 72 height 12
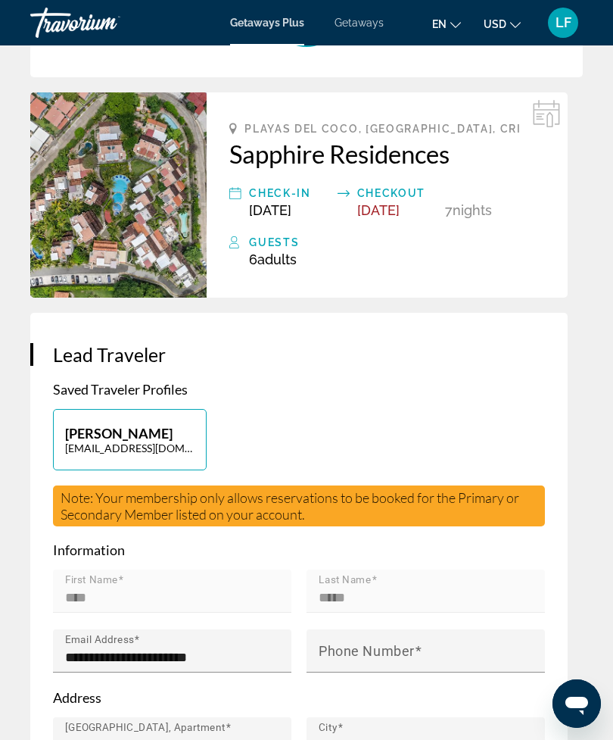
scroll to position [130, 0]
